Goal: Download file/media

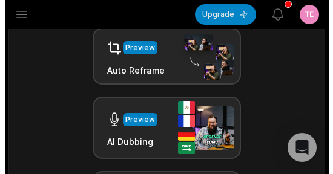
scroll to position [424, 0]
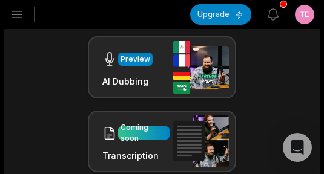
click at [11, 16] on icon "button" at bounding box center [17, 14] width 15 height 15
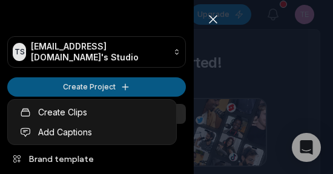
scroll to position [0, 0]
click at [73, 90] on html "TS Tebobej192@arqsis.com's Studio Create Project Home Projects Brand template C…" at bounding box center [166, 87] width 333 height 174
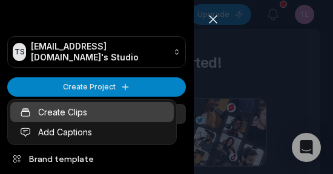
click at [68, 107] on link "Create Clips" at bounding box center [91, 112] width 163 height 20
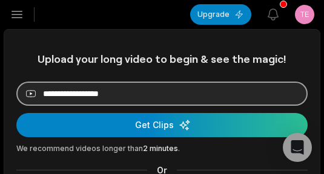
click at [171, 96] on input at bounding box center [161, 94] width 291 height 24
paste input "**********"
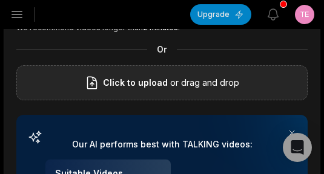
scroll to position [61, 0]
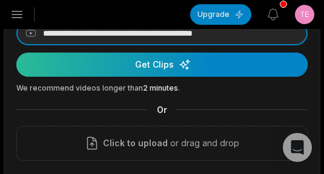
type input "**********"
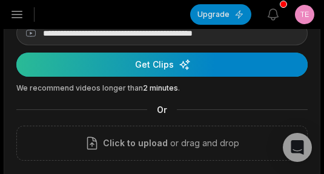
click at [167, 74] on div "submit" at bounding box center [161, 65] width 291 height 24
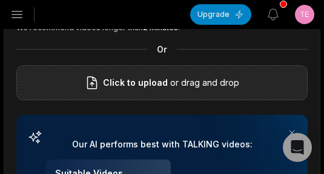
scroll to position [182, 0]
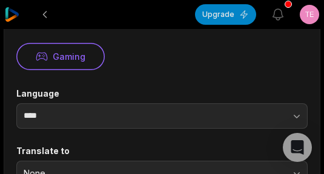
scroll to position [242, 0]
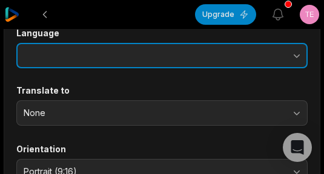
click at [211, 54] on button "button" at bounding box center [250, 55] width 113 height 25
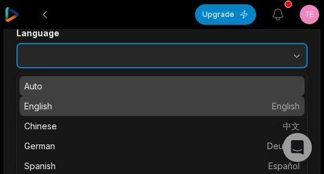
type input "*******"
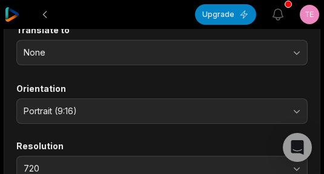
scroll to position [484, 0]
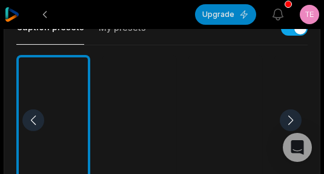
click at [236, 107] on div at bounding box center [225, 120] width 74 height 131
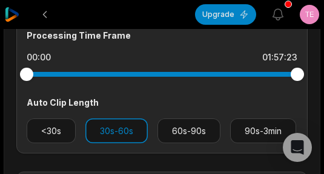
scroll to position [787, 0]
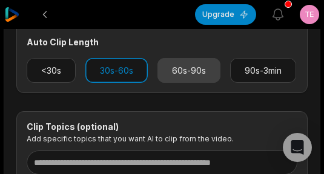
click at [194, 80] on button "60s-90s" at bounding box center [188, 70] width 63 height 25
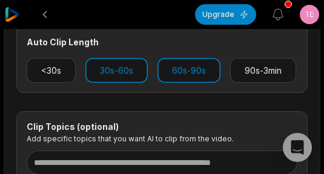
scroll to position [727, 0]
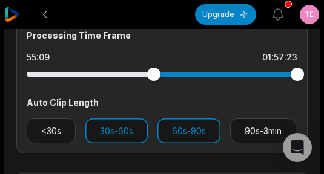
click at [154, 77] on div at bounding box center [162, 75] width 271 height 22
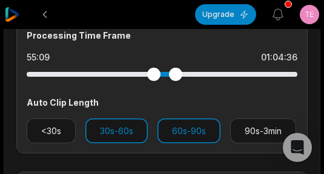
drag, startPoint x: 297, startPoint y: 74, endPoint x: 176, endPoint y: 72, distance: 121.7
click at [176, 72] on div at bounding box center [175, 74] width 13 height 13
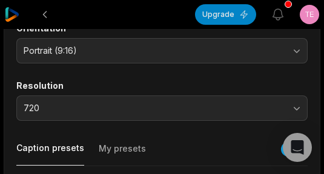
scroll to position [61, 0]
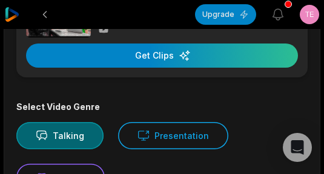
click at [171, 71] on div "01:57:23 MAX THE PLUG REVEALS INSANE UNRELEASED SNEAKERS!!! (NEVER SEEN BEFORE)…" at bounding box center [161, 32] width 291 height 89
click at [171, 68] on div "01:57:23 MAX THE PLUG REVEALS INSANE UNRELEASED SNEAKERS!!! (NEVER SEEN BEFORE)…" at bounding box center [161, 32] width 291 height 89
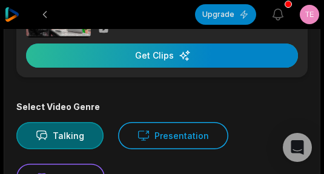
click at [175, 59] on div "button" at bounding box center [162, 56] width 272 height 24
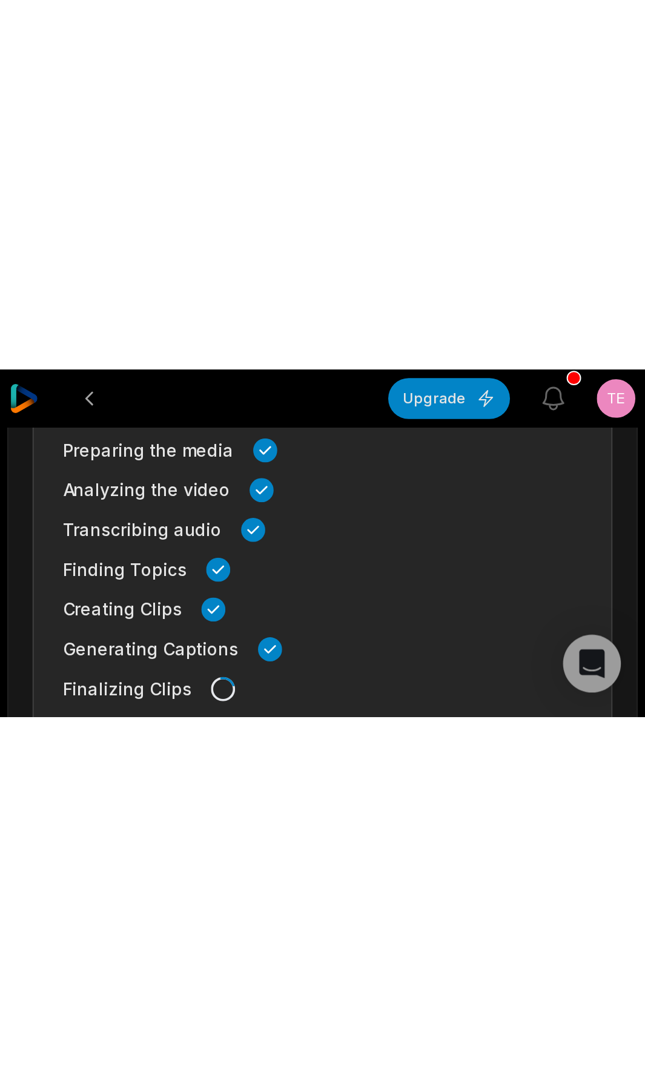
scroll to position [280, 0]
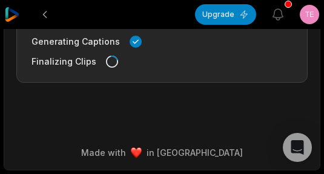
click at [26, 14] on div at bounding box center [100, 14] width 190 height 29
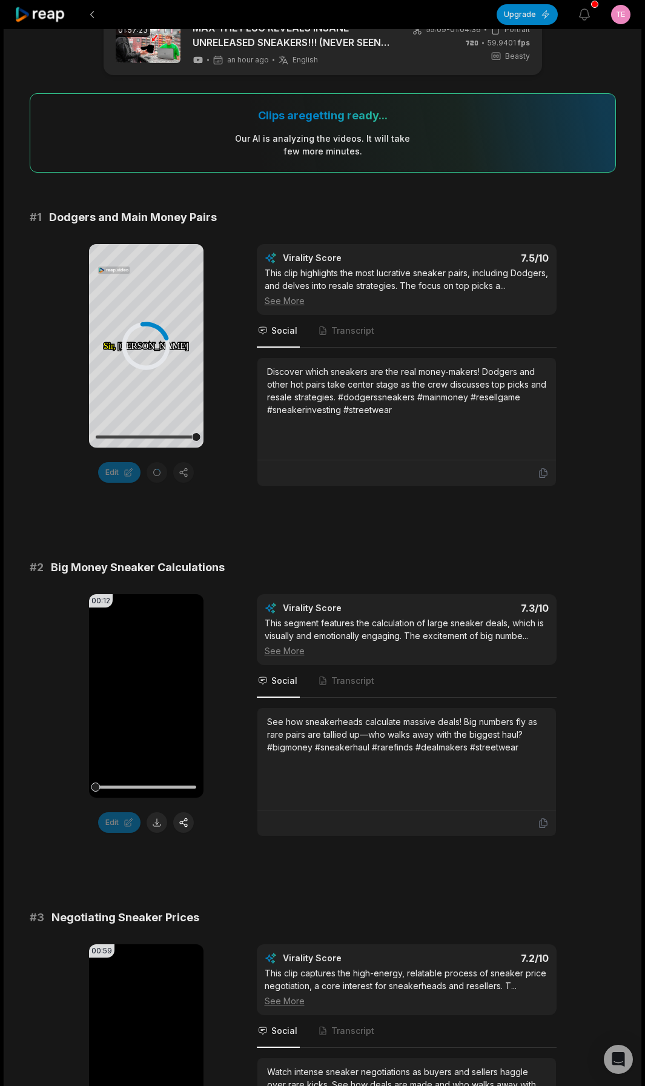
scroll to position [0, 0]
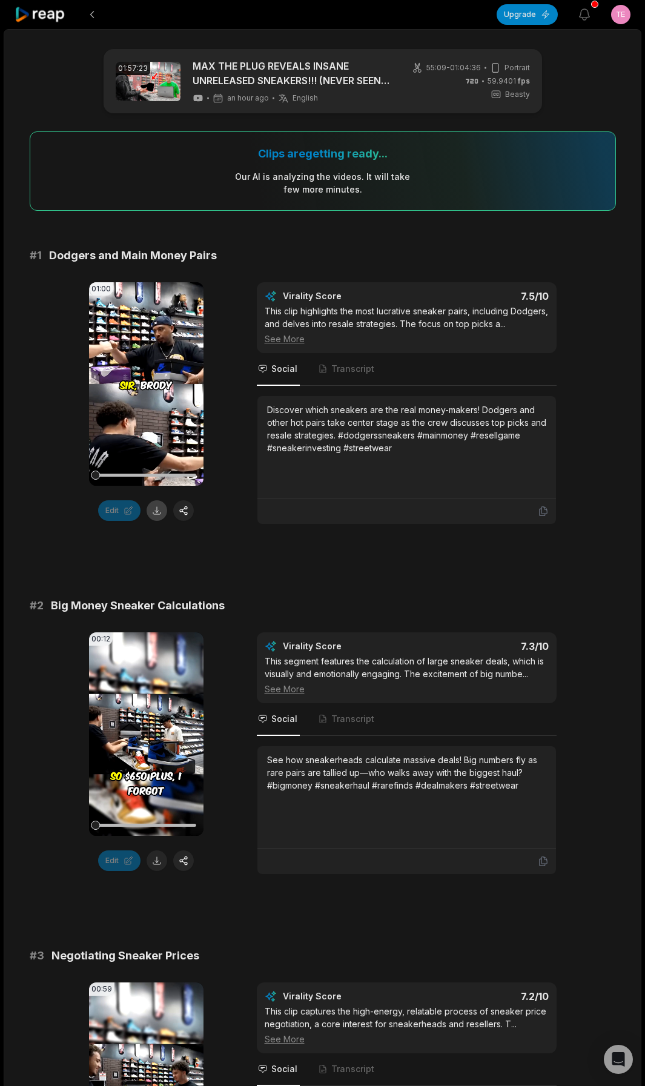
click at [153, 512] on button at bounding box center [157, 510] width 21 height 21
click at [157, 857] on button at bounding box center [157, 860] width 21 height 21
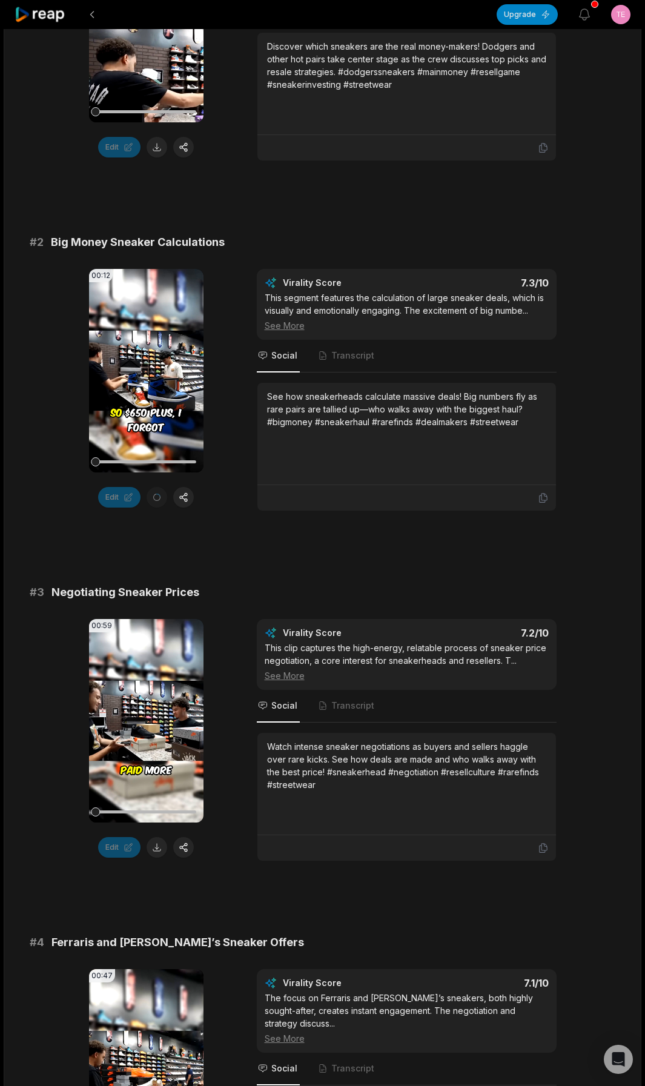
scroll to position [424, 0]
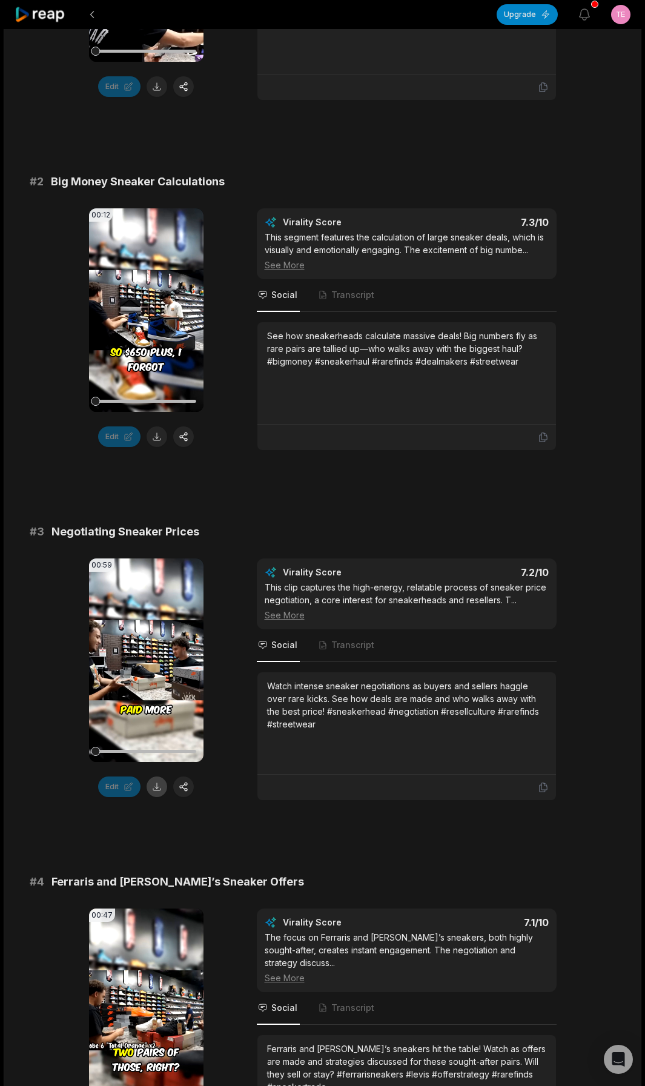
click at [157, 788] on button at bounding box center [157, 786] width 21 height 21
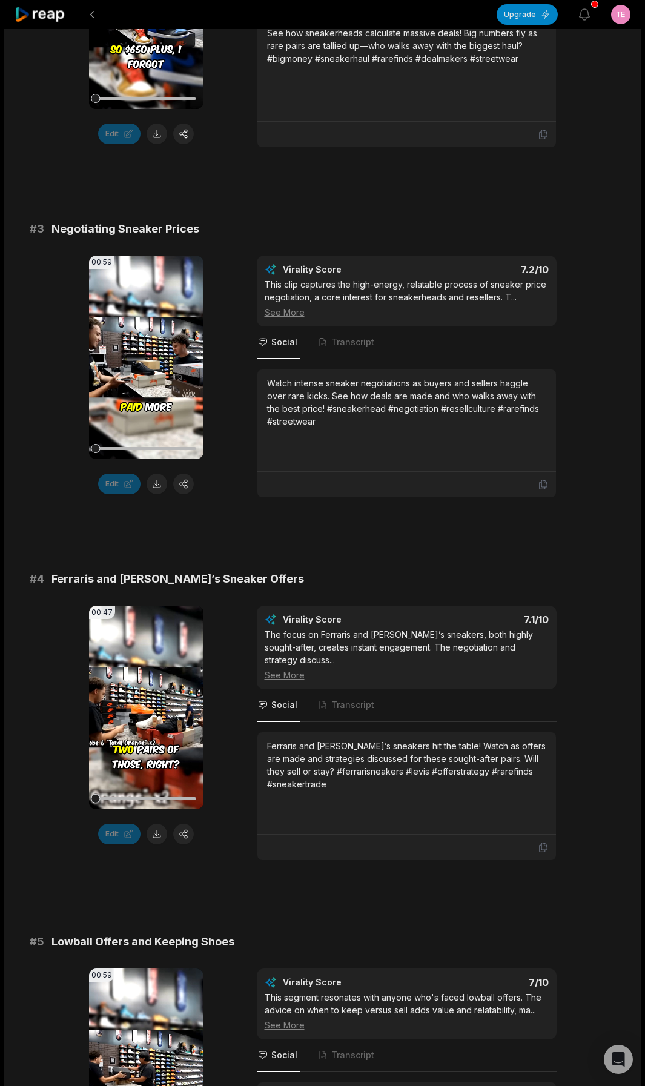
scroll to position [908, 0]
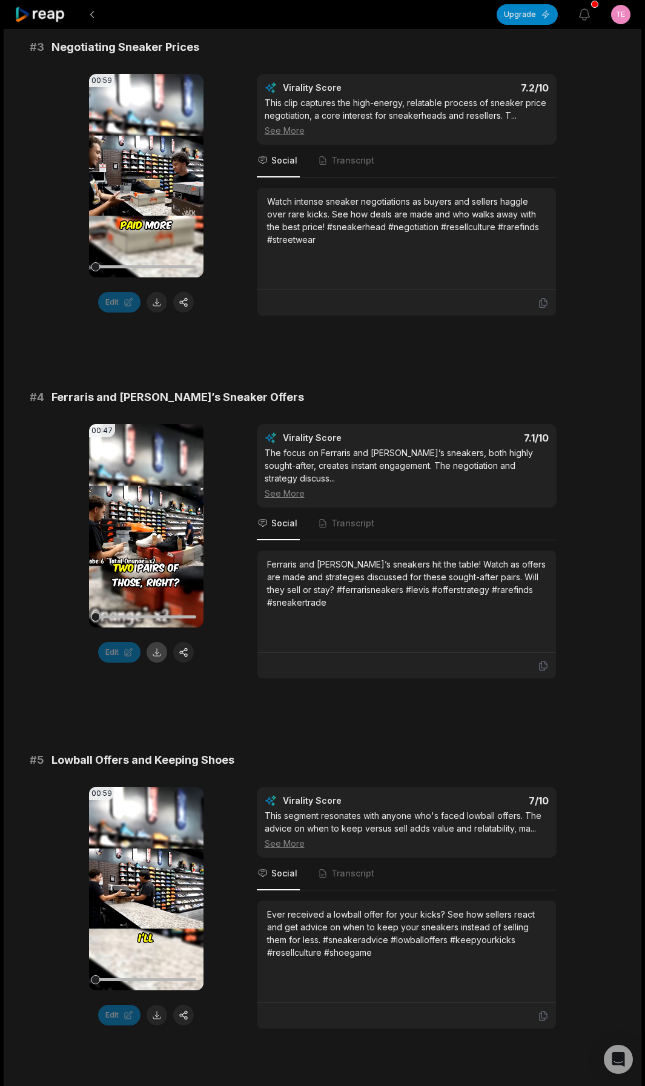
click at [155, 656] on button at bounding box center [157, 652] width 21 height 21
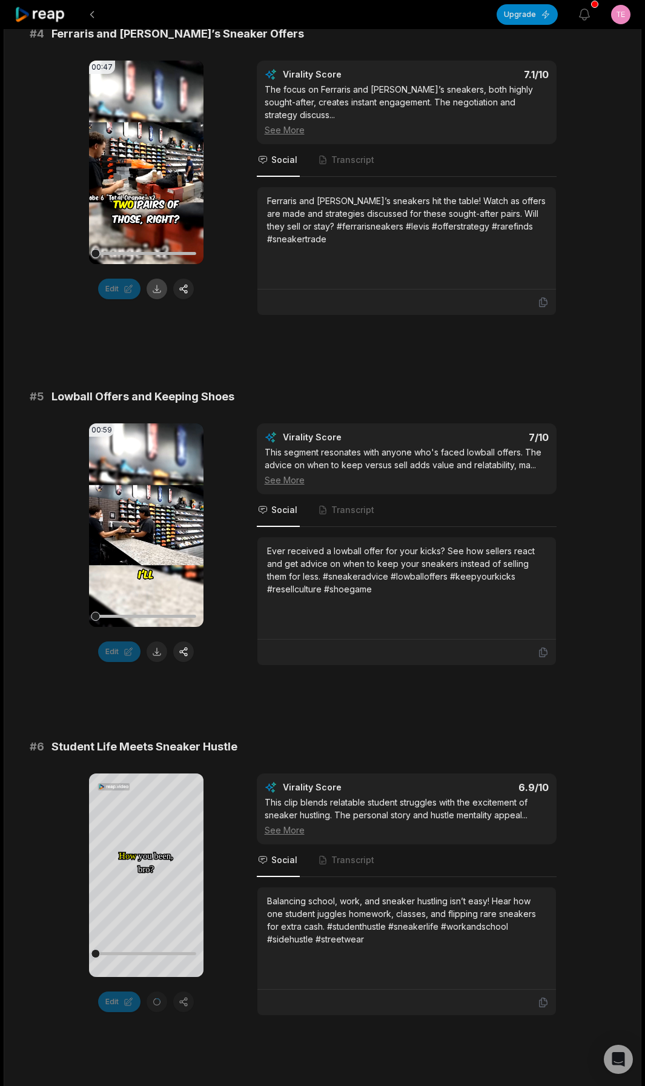
scroll to position [1332, 0]
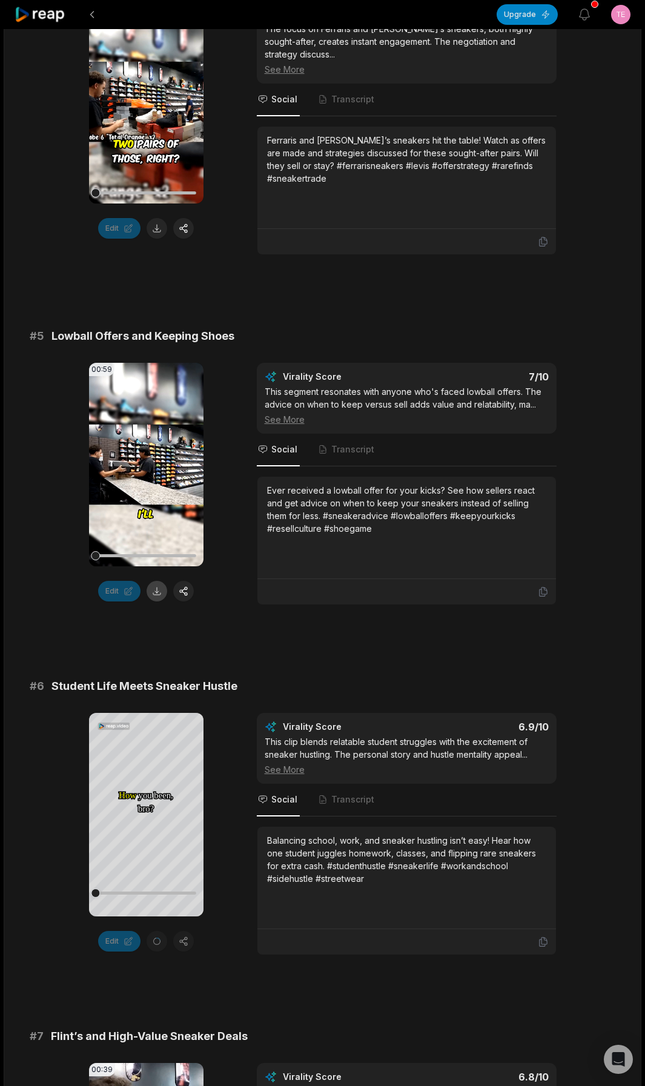
click at [156, 581] on button at bounding box center [157, 591] width 21 height 21
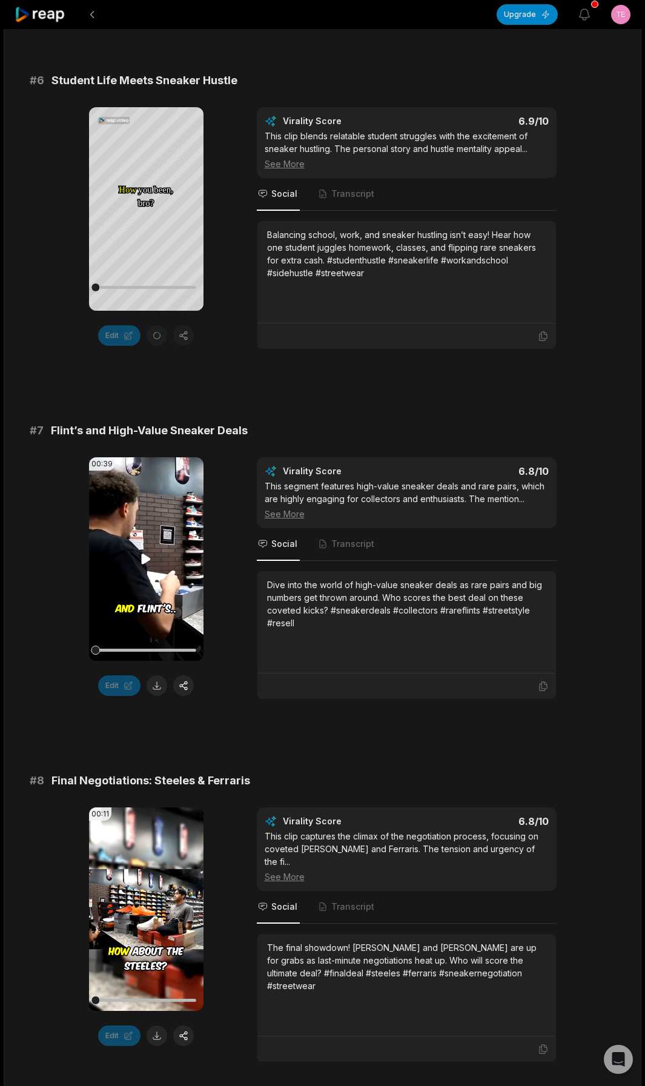
scroll to position [1998, 0]
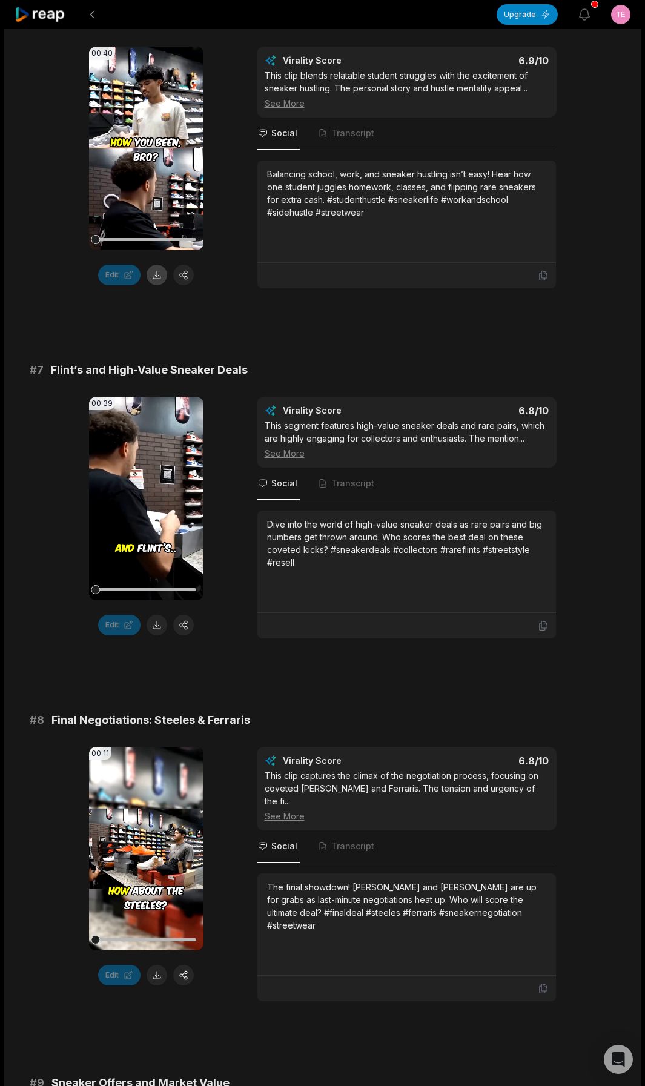
click at [159, 265] on button at bounding box center [157, 275] width 21 height 21
click at [154, 615] on button at bounding box center [157, 625] width 21 height 21
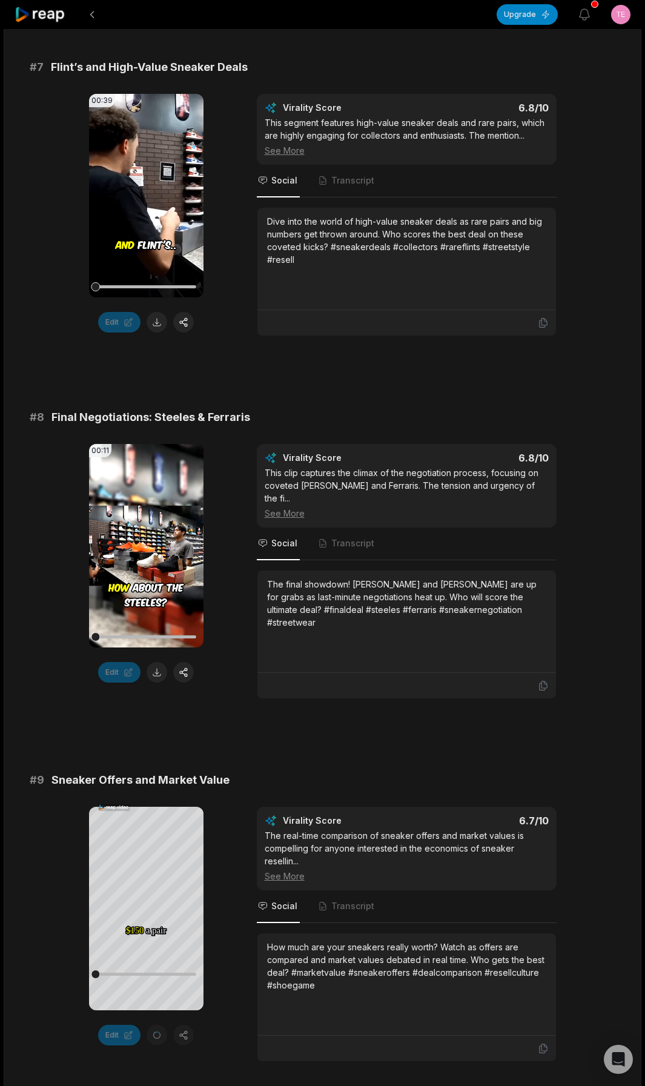
scroll to position [2422, 0]
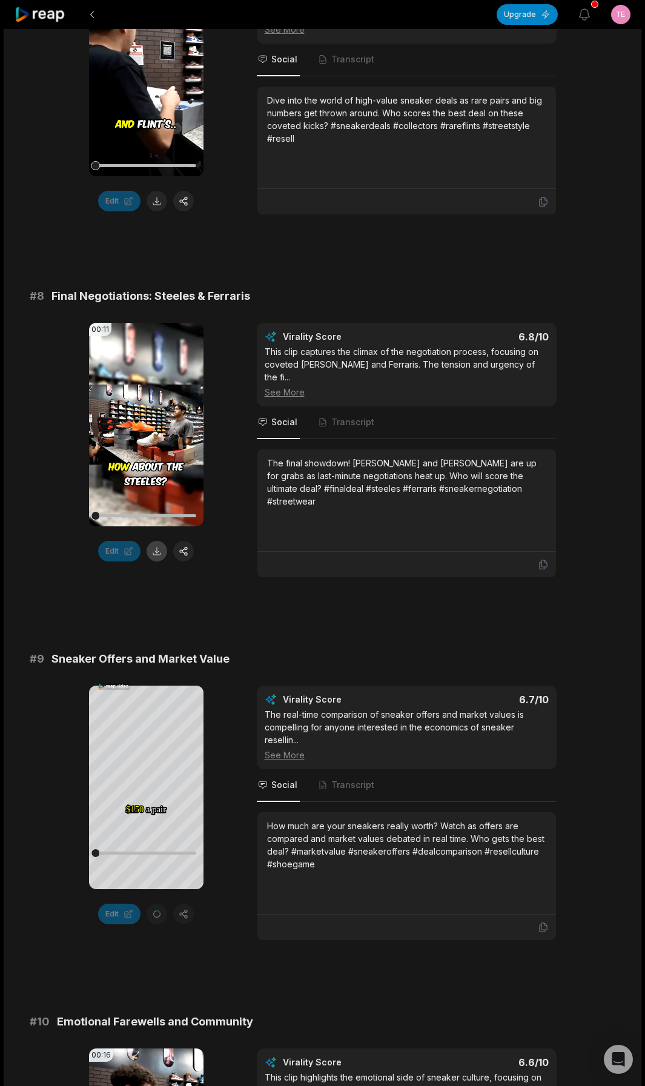
click at [157, 542] on button at bounding box center [157, 551] width 21 height 21
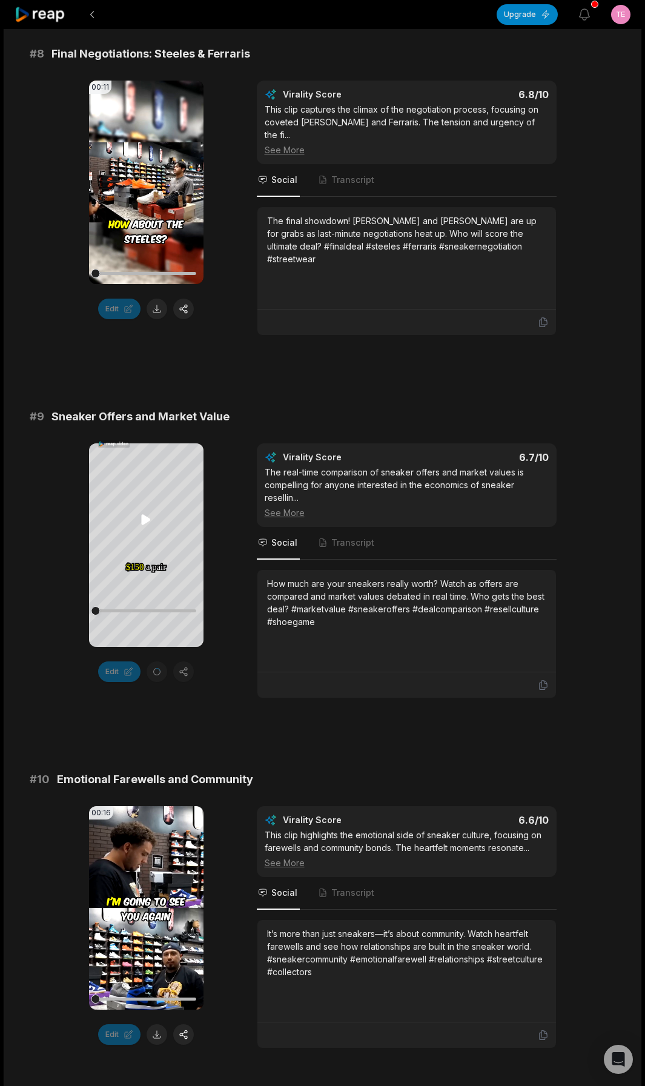
scroll to position [2722, 0]
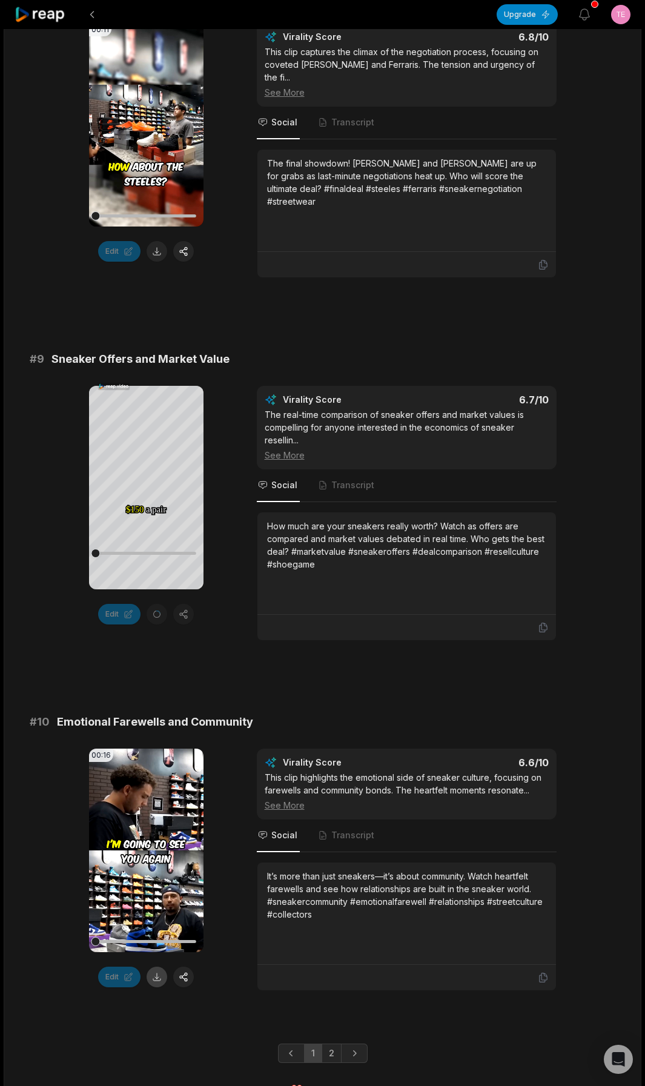
click at [153, 966] on button at bounding box center [157, 976] width 21 height 21
